Goal: Task Accomplishment & Management: Use online tool/utility

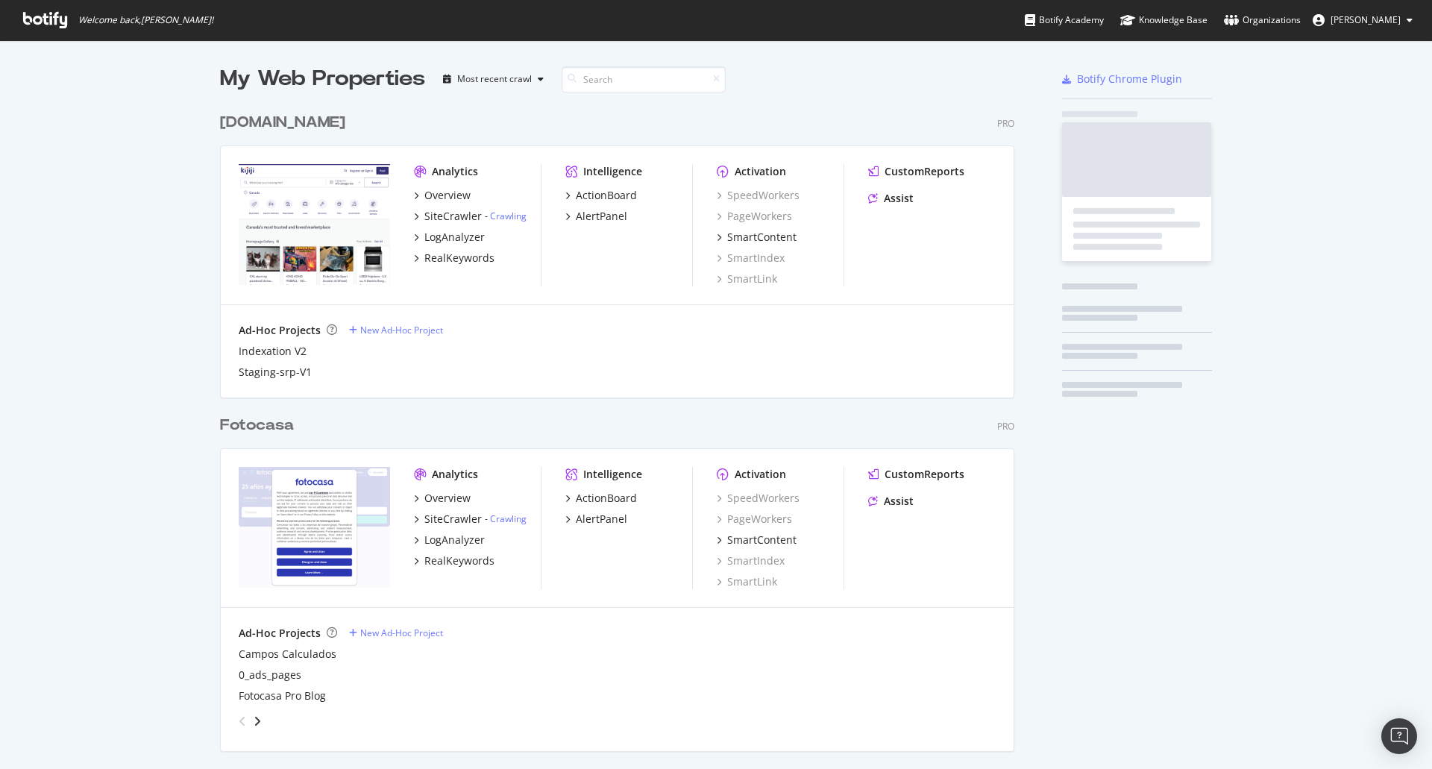
scroll to position [4491, 795]
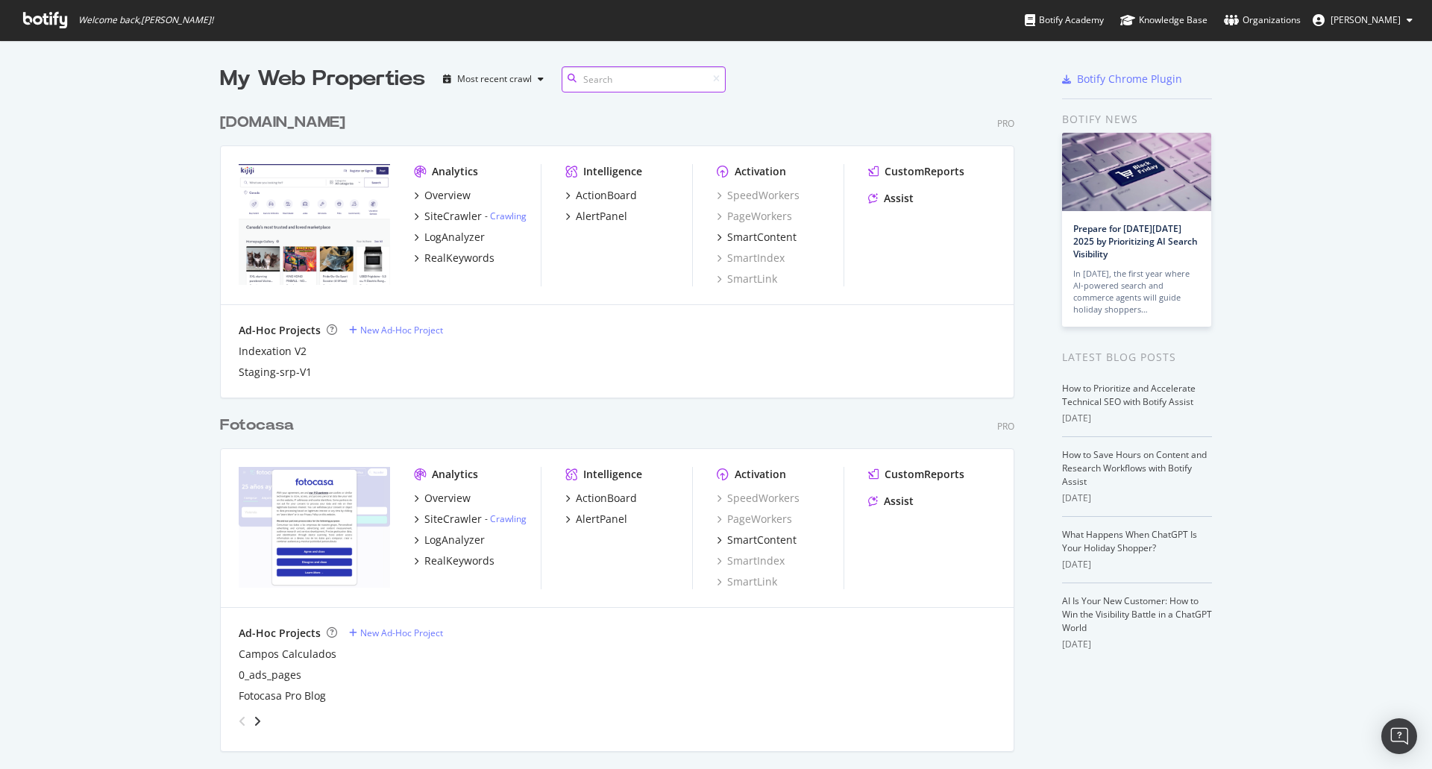
click at [585, 77] on input at bounding box center [644, 79] width 164 height 26
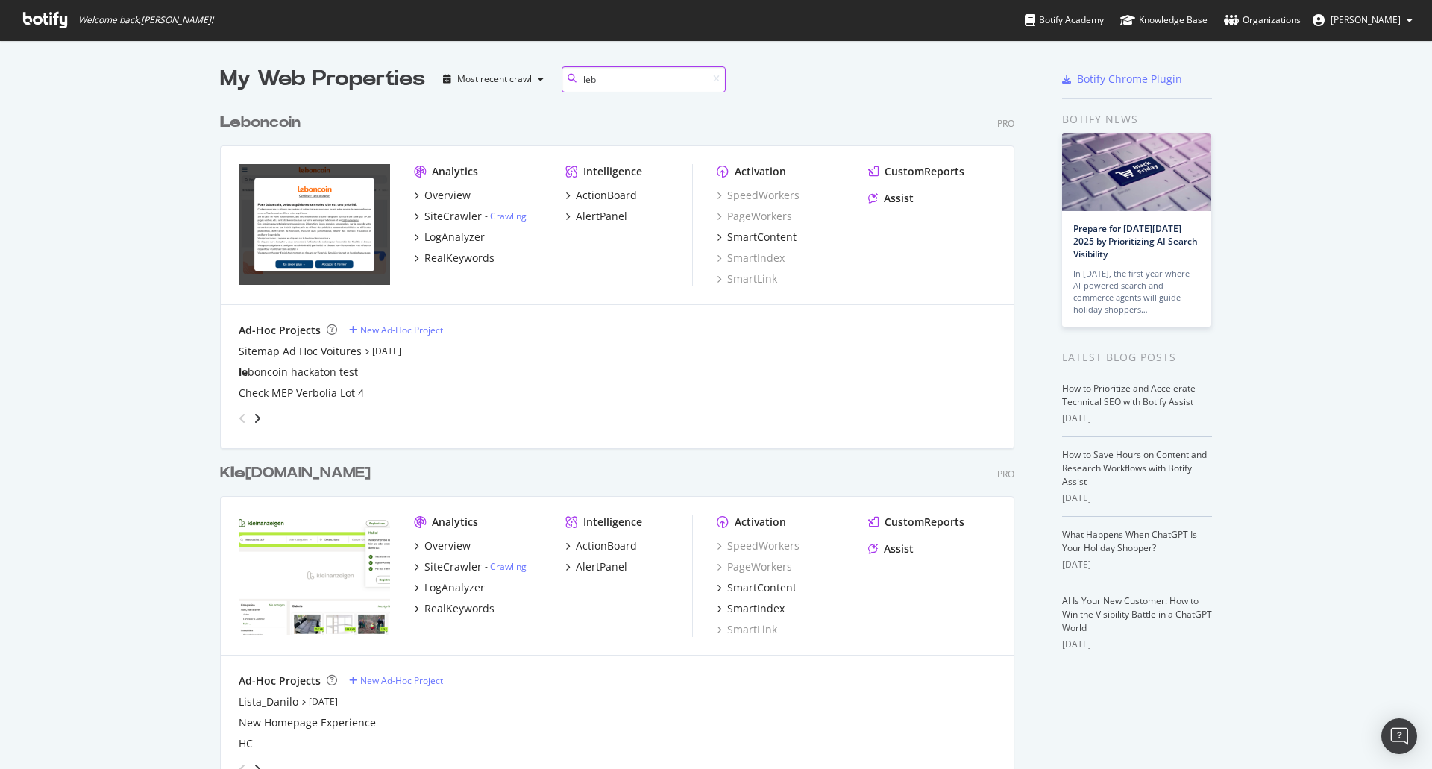
scroll to position [903, 795]
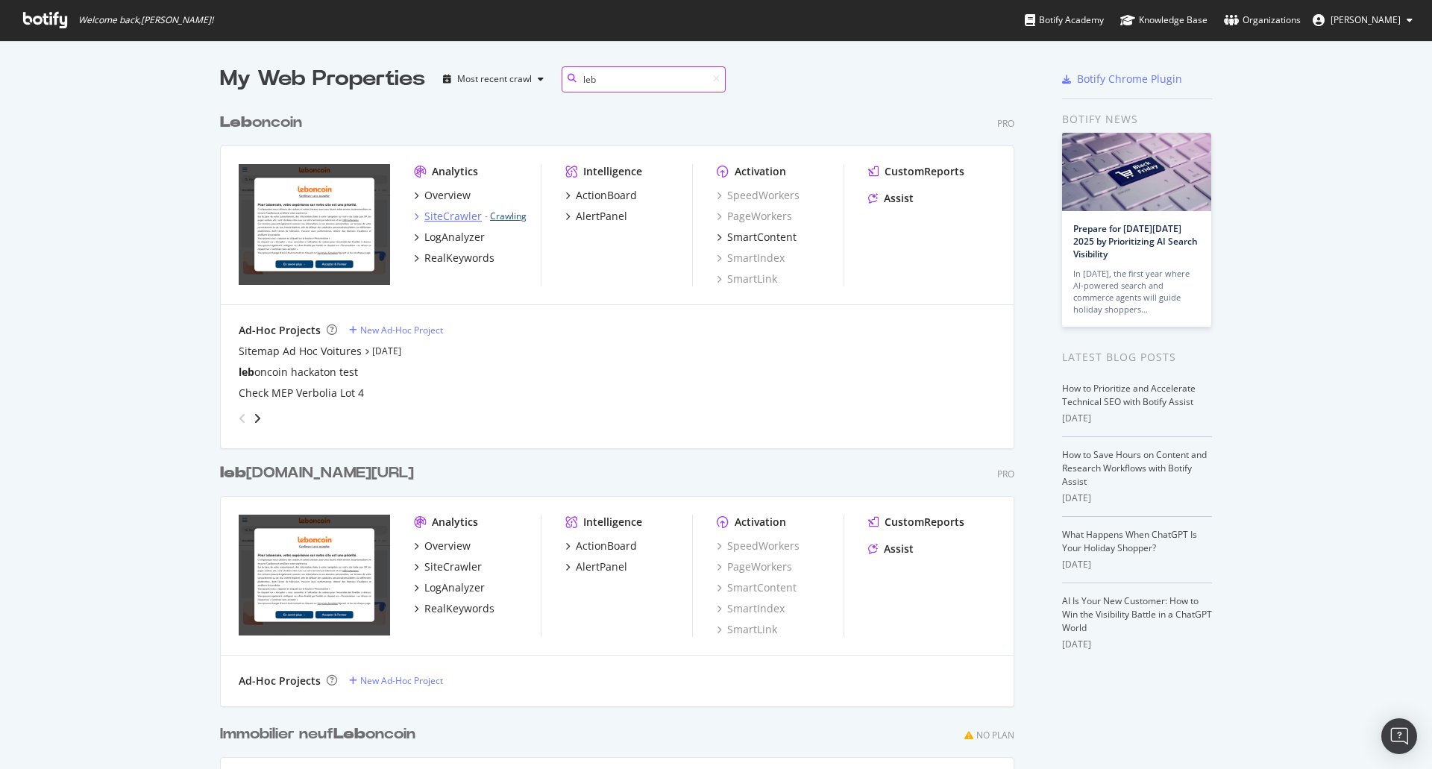
type input "leb"
click at [493, 216] on link "Crawling" at bounding box center [508, 216] width 37 height 13
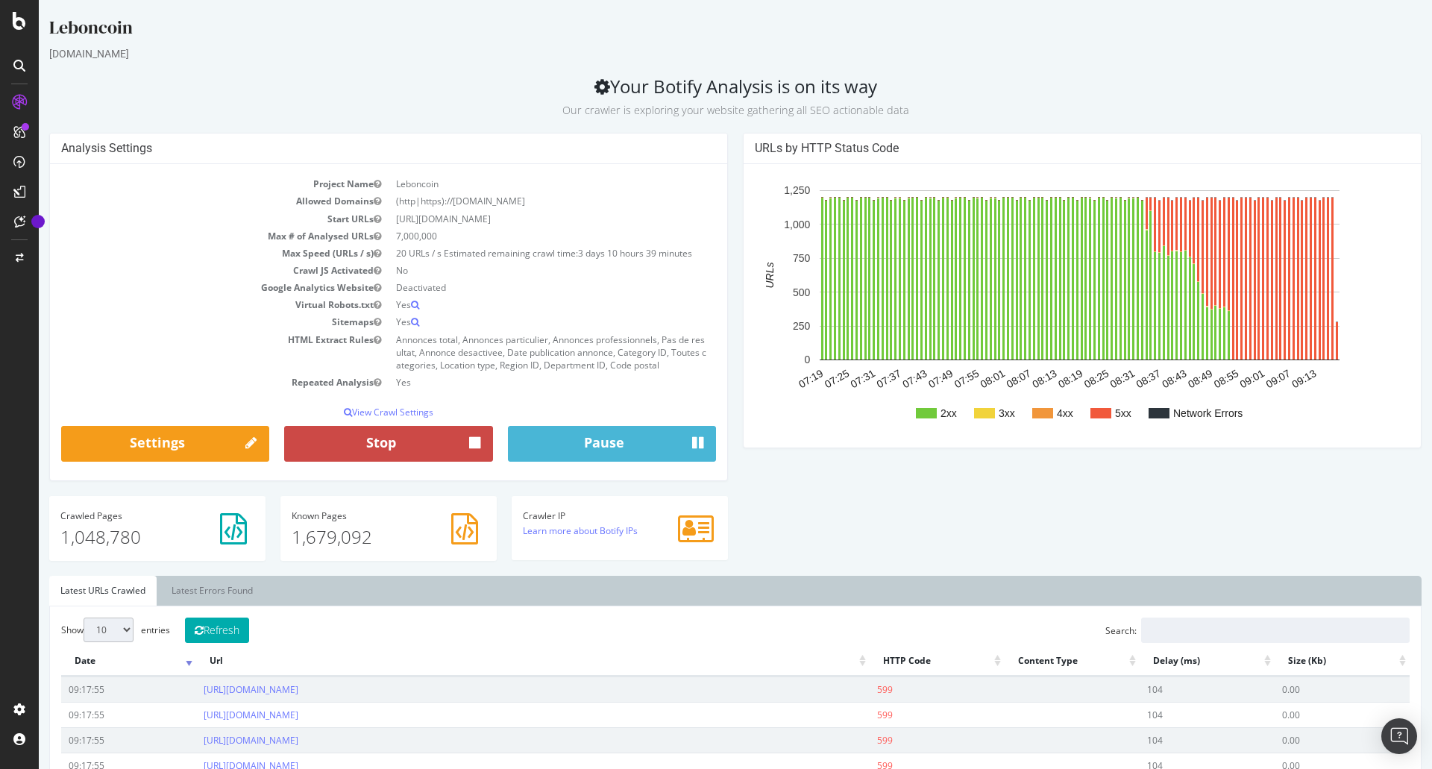
click at [364, 445] on button "Stop" at bounding box center [388, 444] width 208 height 36
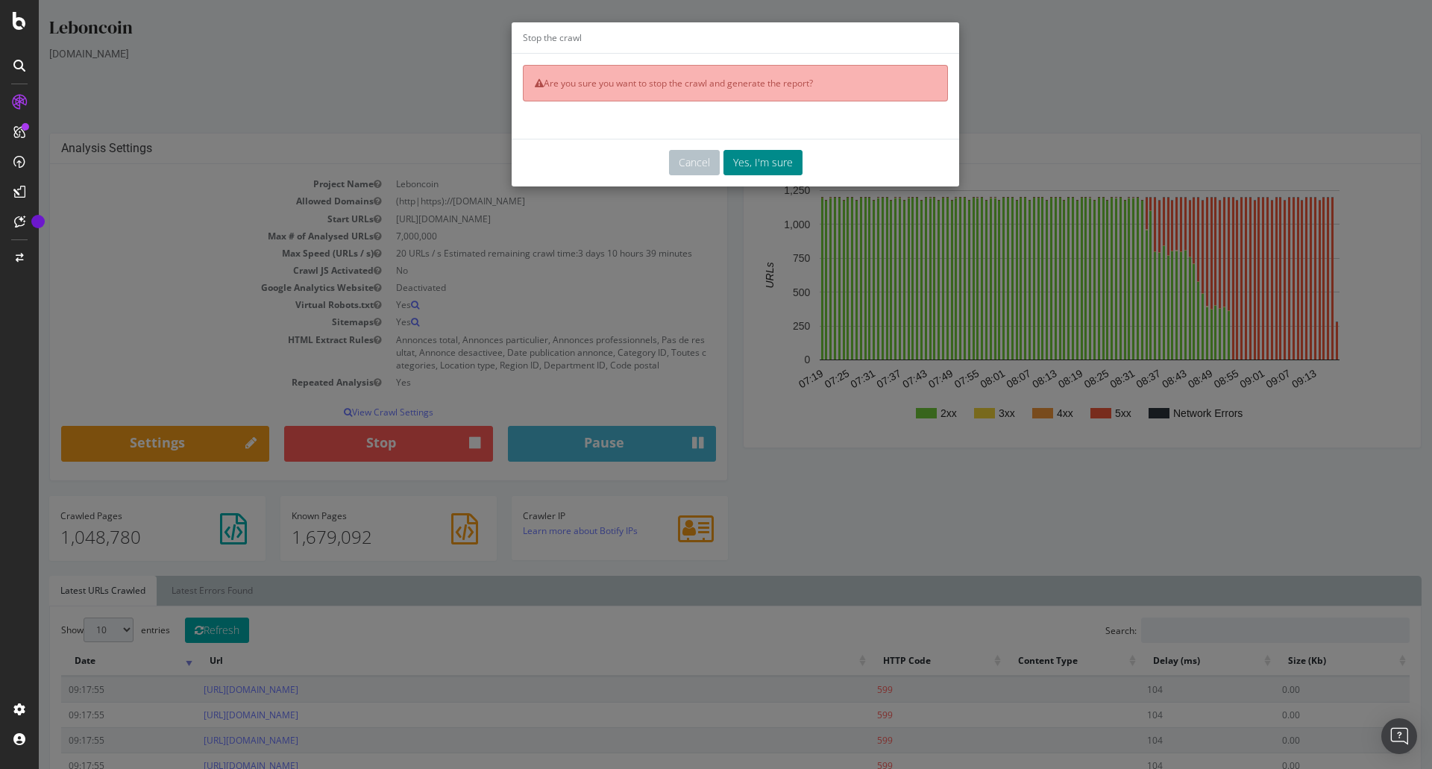
click at [742, 166] on button "Yes, I'm sure" at bounding box center [762, 162] width 79 height 25
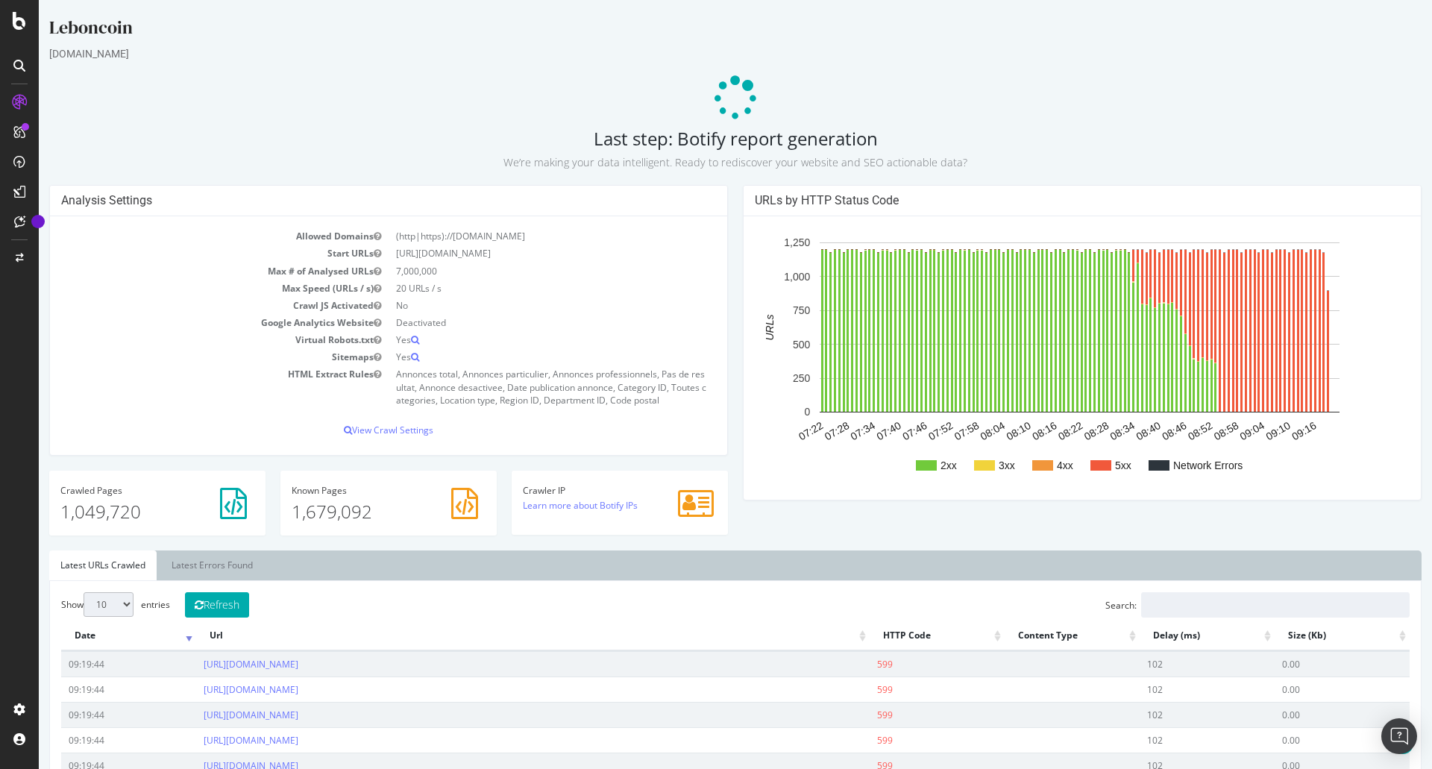
scroll to position [297, 0]
